Goal: Information Seeking & Learning: Learn about a topic

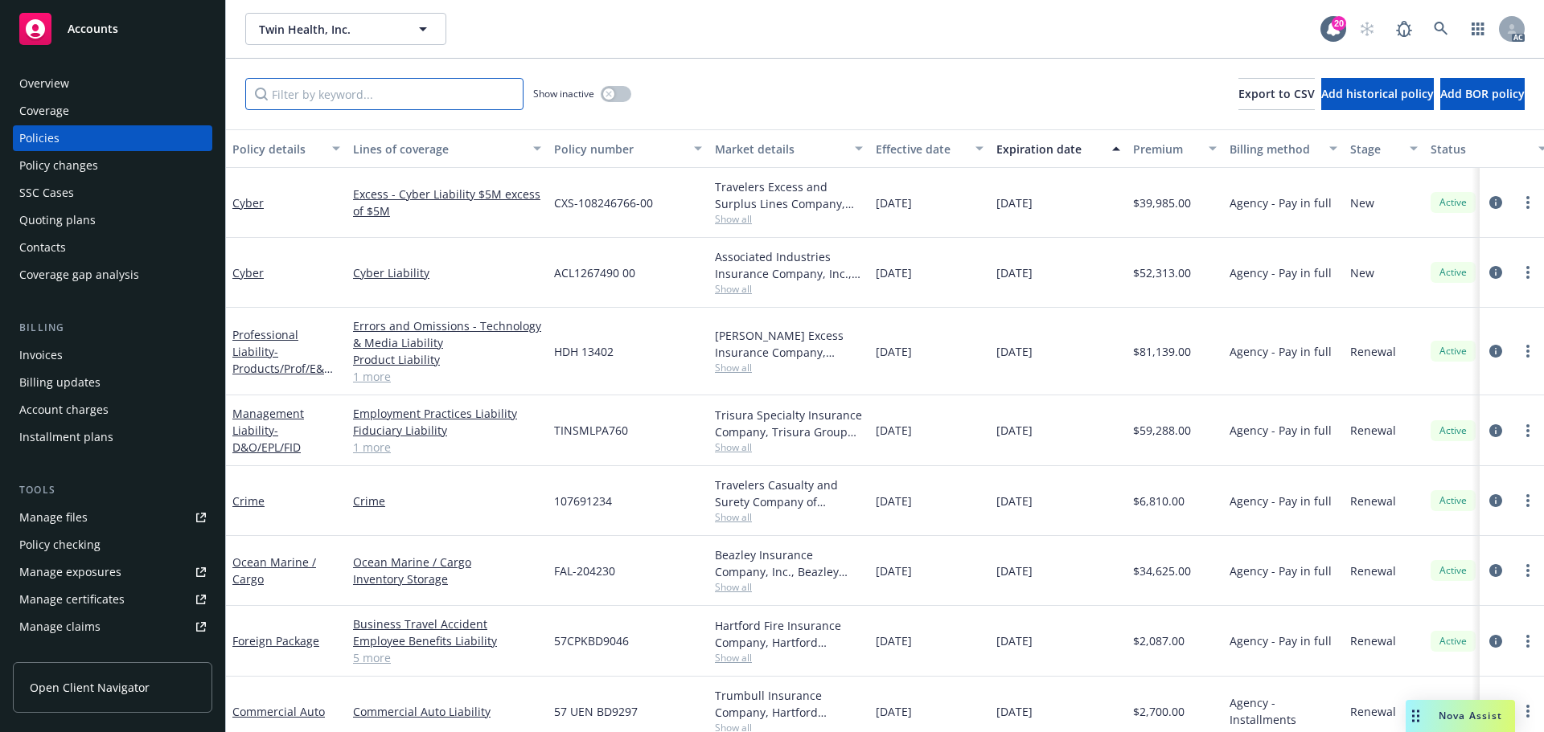
click at [320, 102] on input "Filter by keyword..." at bounding box center [384, 94] width 278 height 32
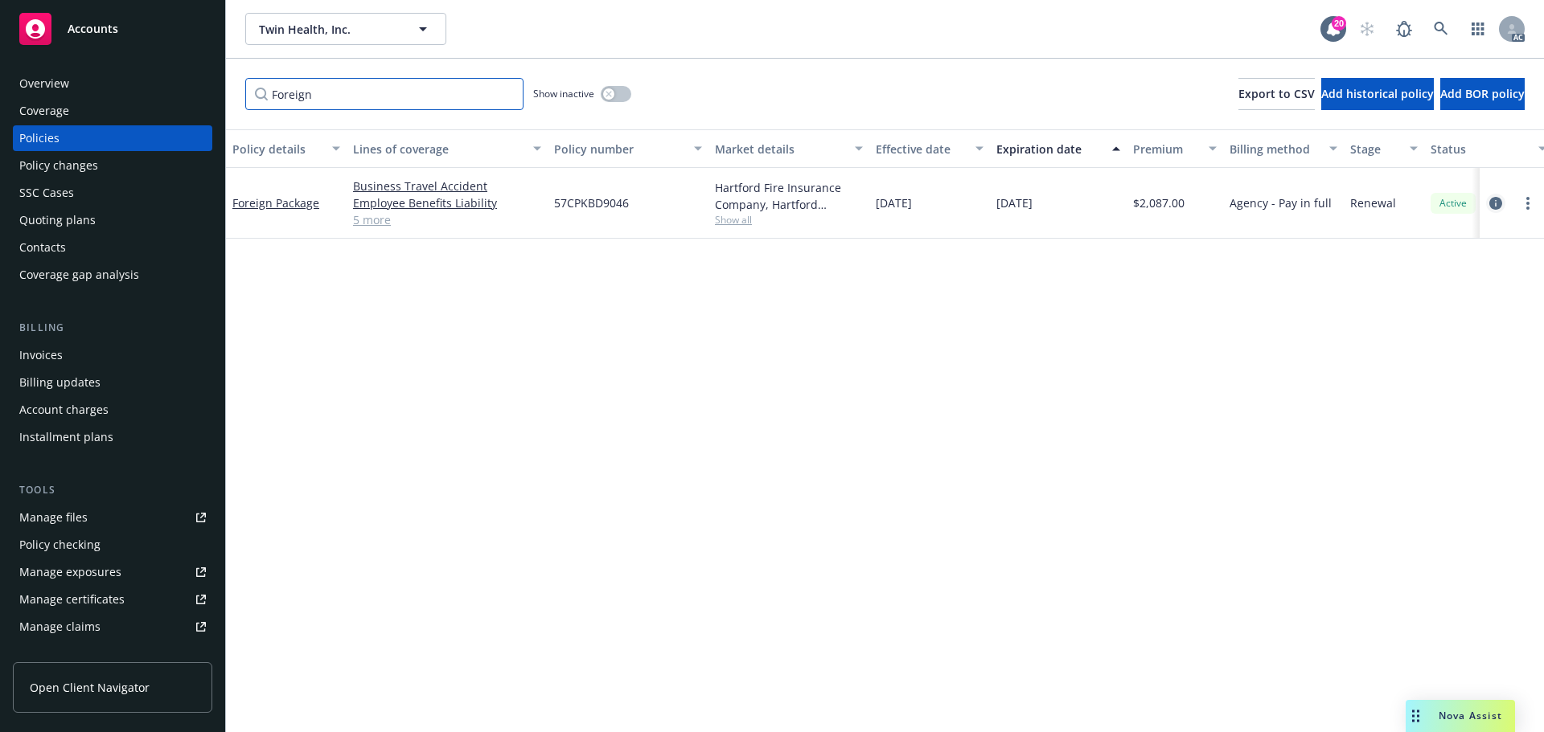
type input "Foreign"
click at [1492, 202] on icon "circleInformation" at bounding box center [1495, 203] width 13 height 13
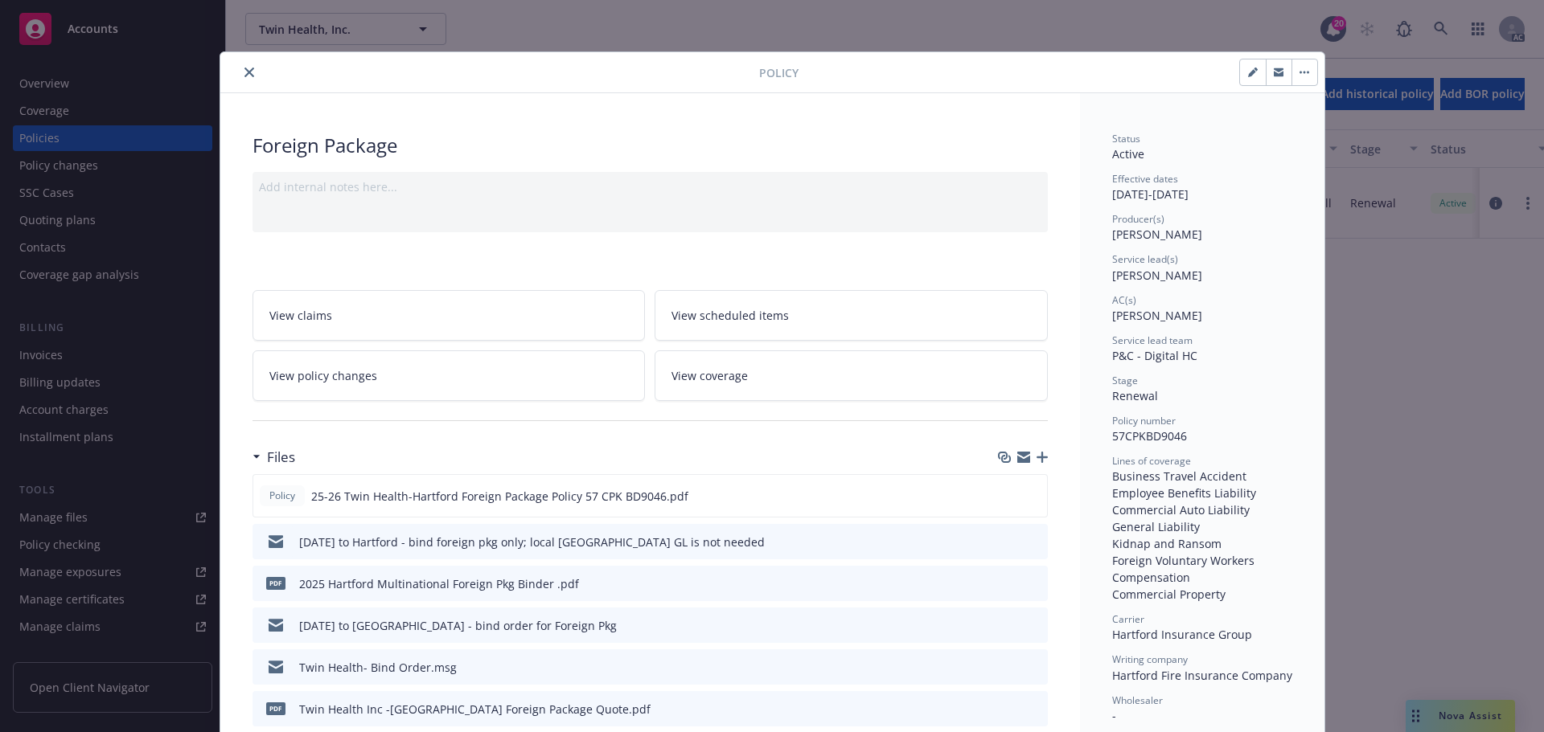
click at [723, 363] on link "View coverage" at bounding box center [850, 376] width 393 height 51
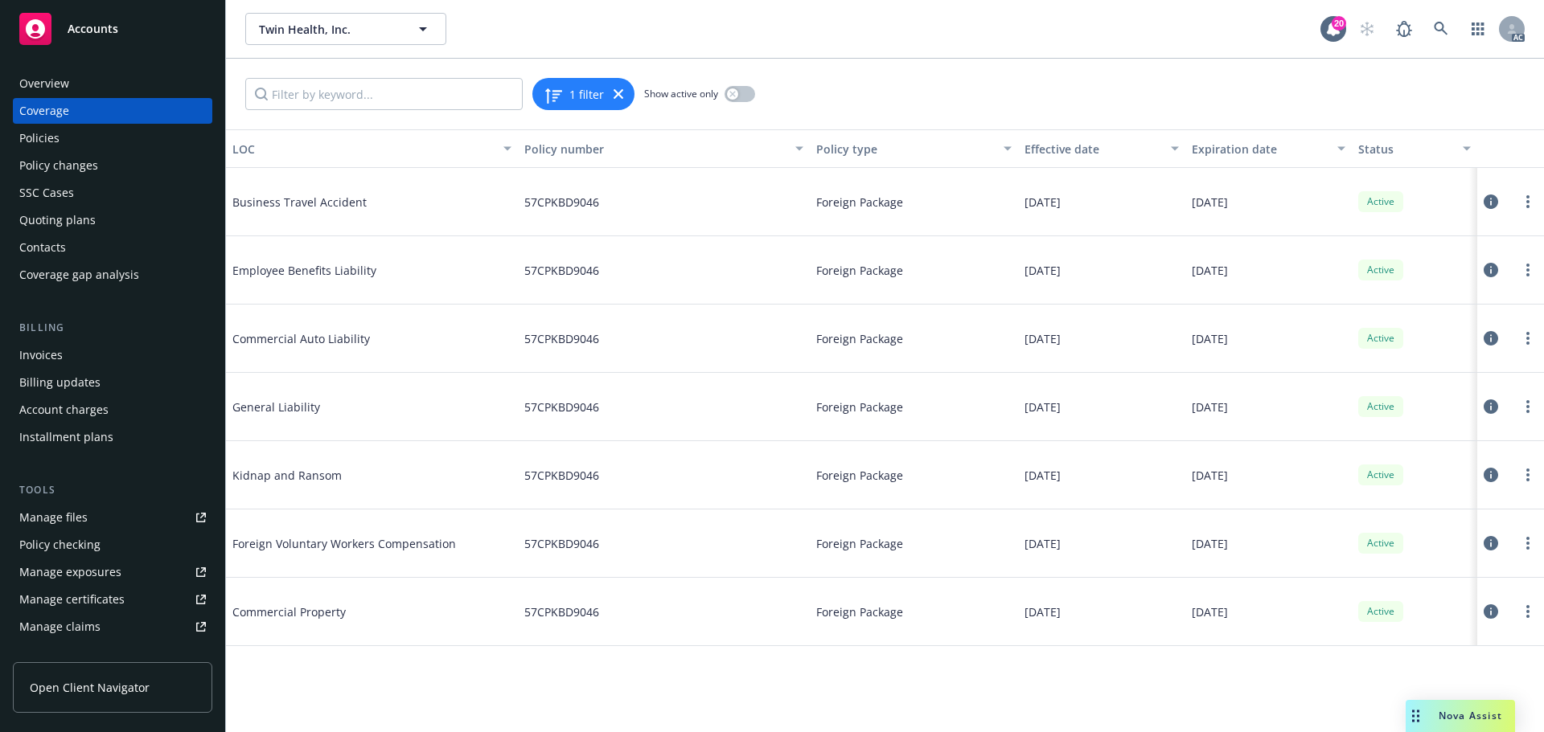
click at [1493, 337] on icon at bounding box center [1490, 338] width 14 height 14
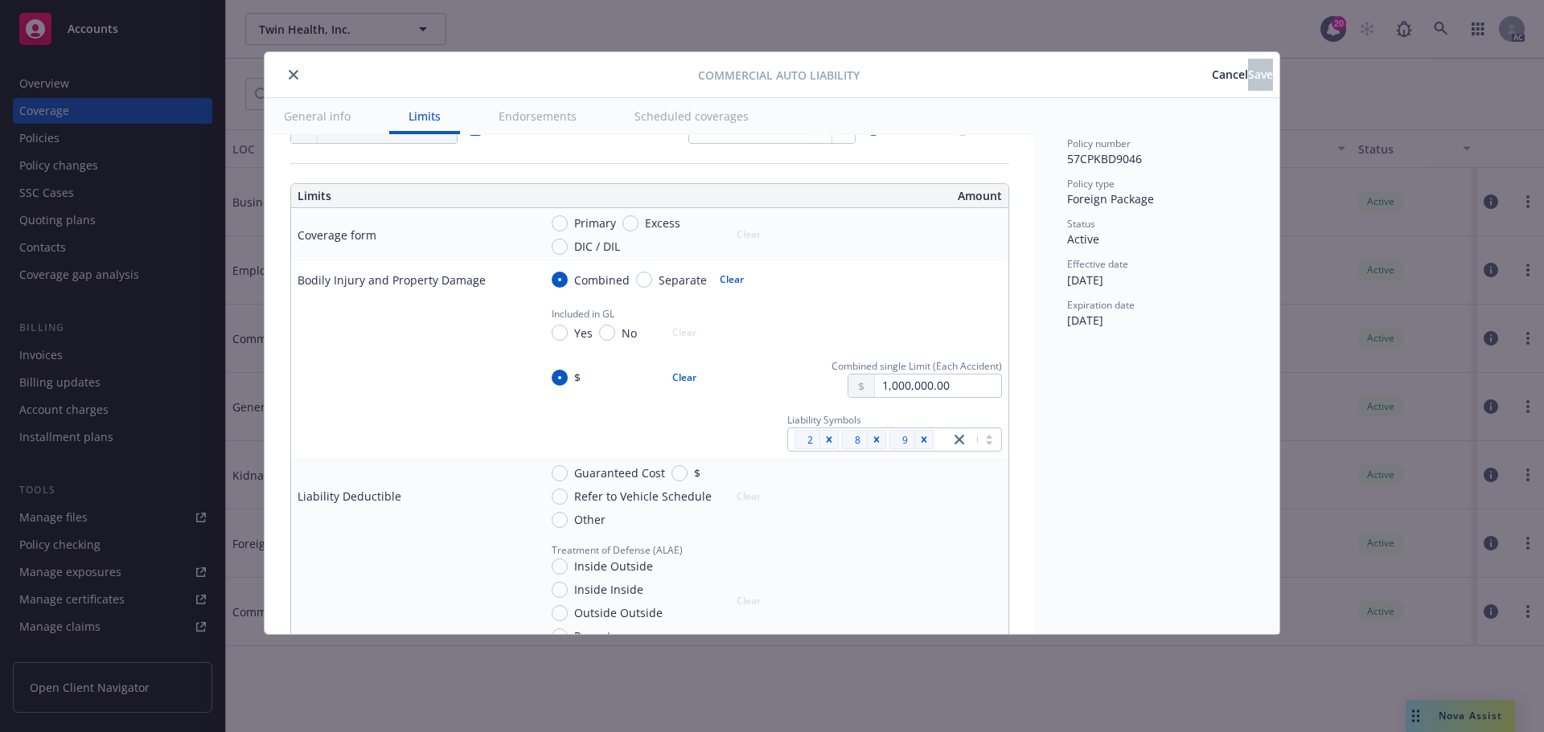
scroll to position [402, 0]
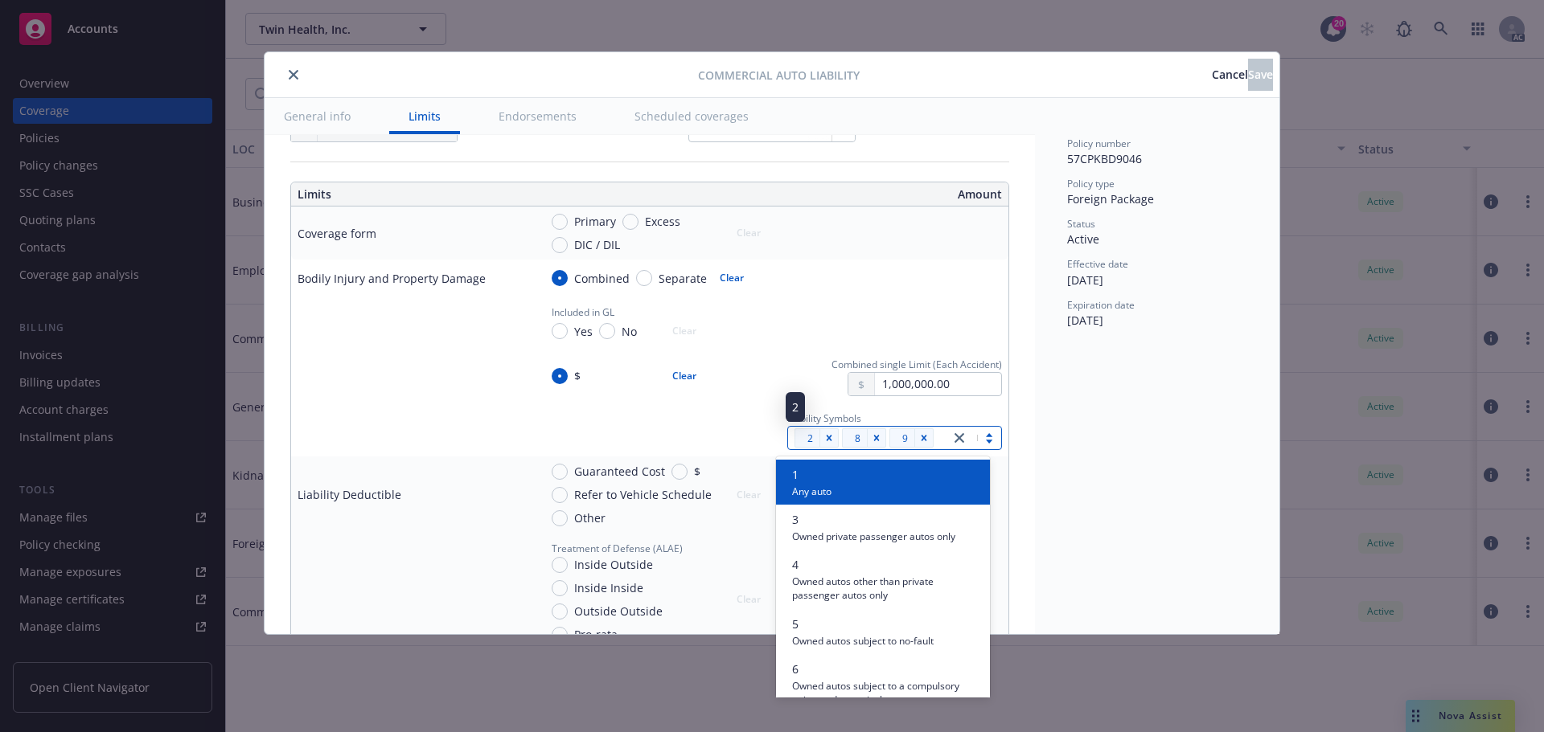
click at [807, 440] on span "2" at bounding box center [810, 438] width 6 height 17
click at [823, 441] on icon "Remove [object Object]" at bounding box center [828, 438] width 11 height 11
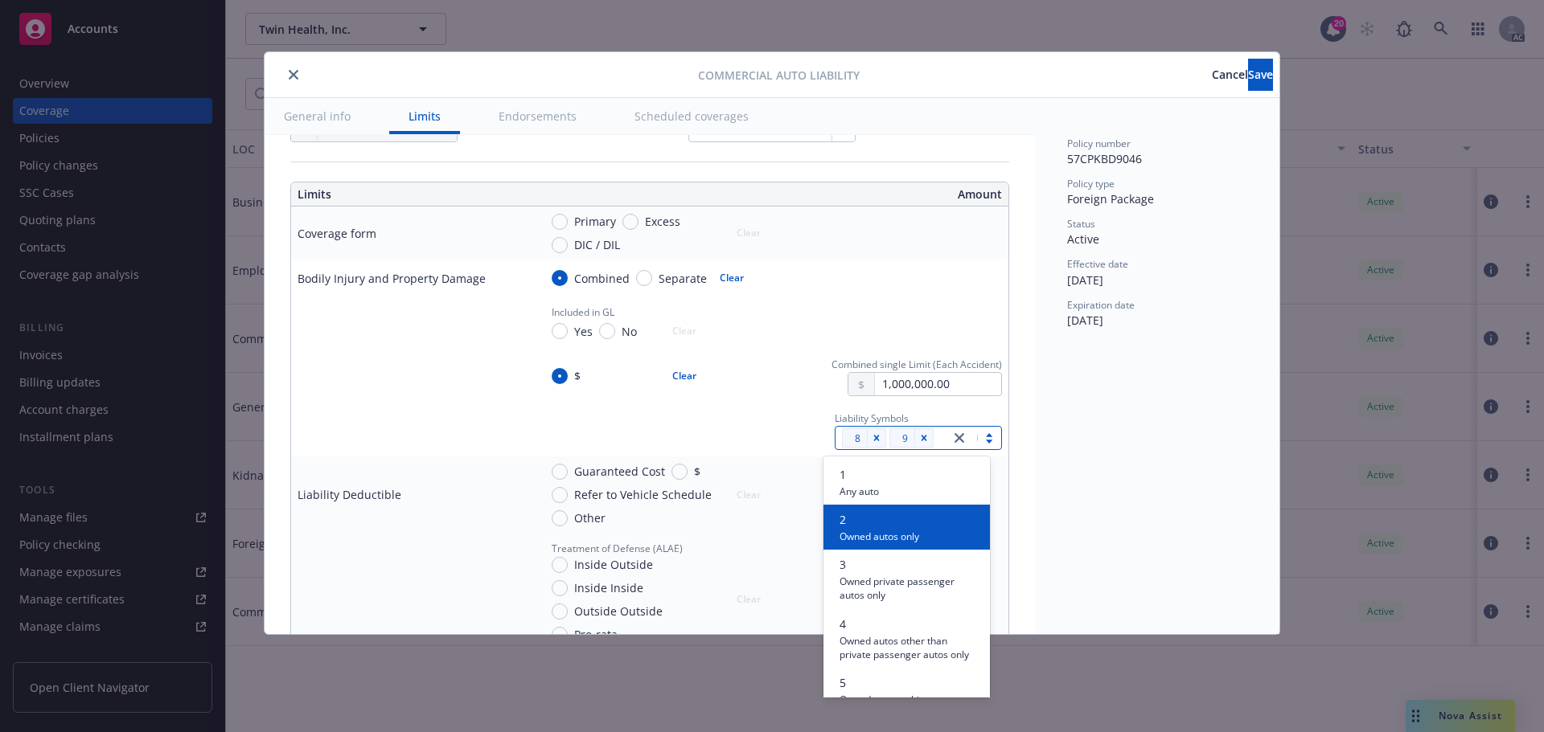
click at [867, 536] on span "Owned autos only" at bounding box center [879, 535] width 80 height 15
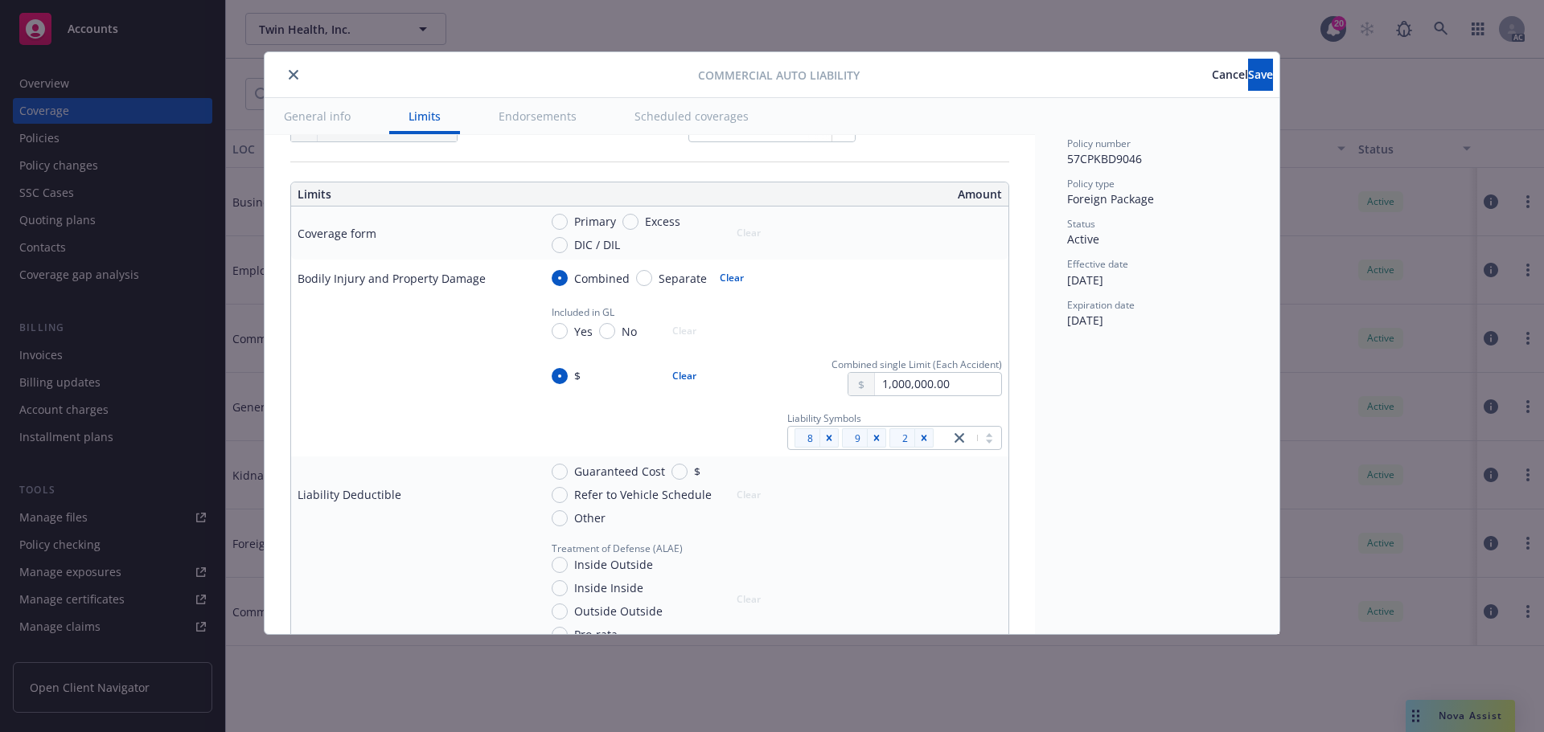
click at [286, 69] on button "close" at bounding box center [293, 74] width 19 height 19
